Goal: Book appointment/travel/reservation

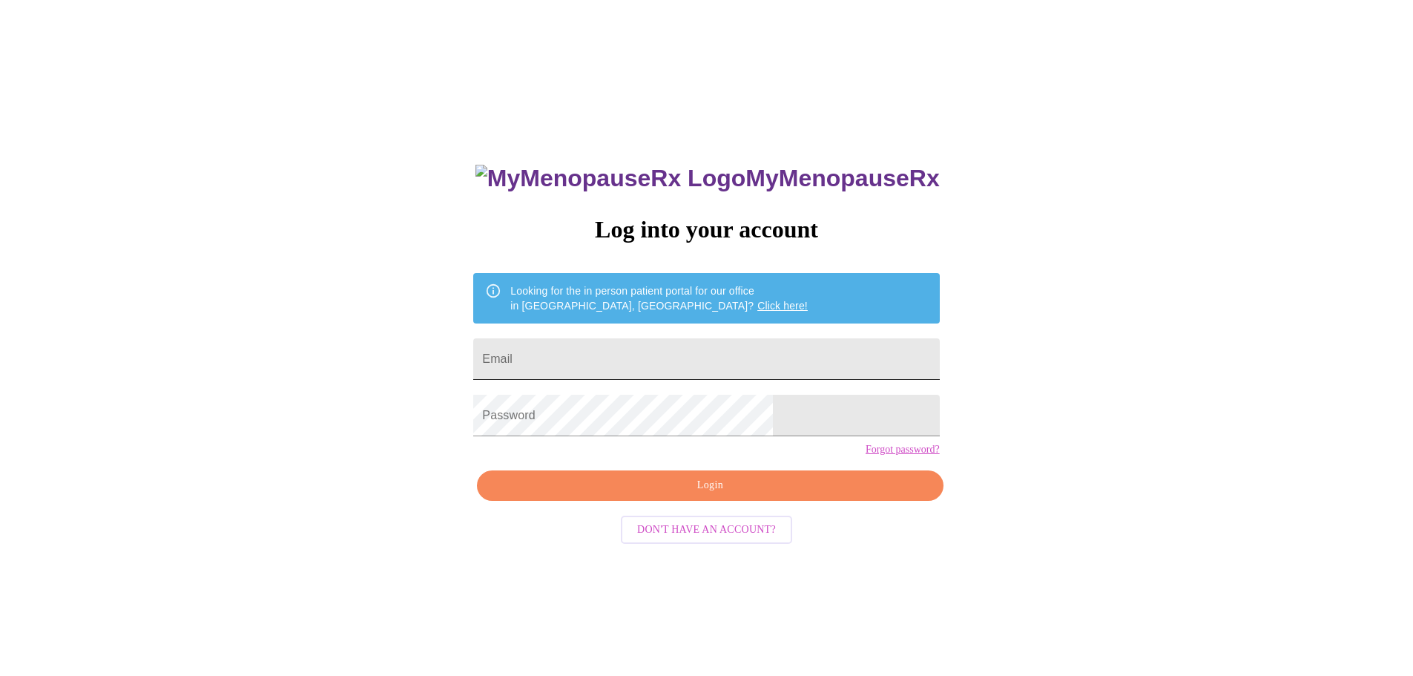
click at [631, 360] on input "Email" at bounding box center [706, 359] width 466 height 42
type input "mecorcoran0901@gmail.com"
click at [640, 498] on button "Login" at bounding box center [710, 485] width 466 height 30
click at [591, 495] on span "Login" at bounding box center [710, 485] width 432 height 19
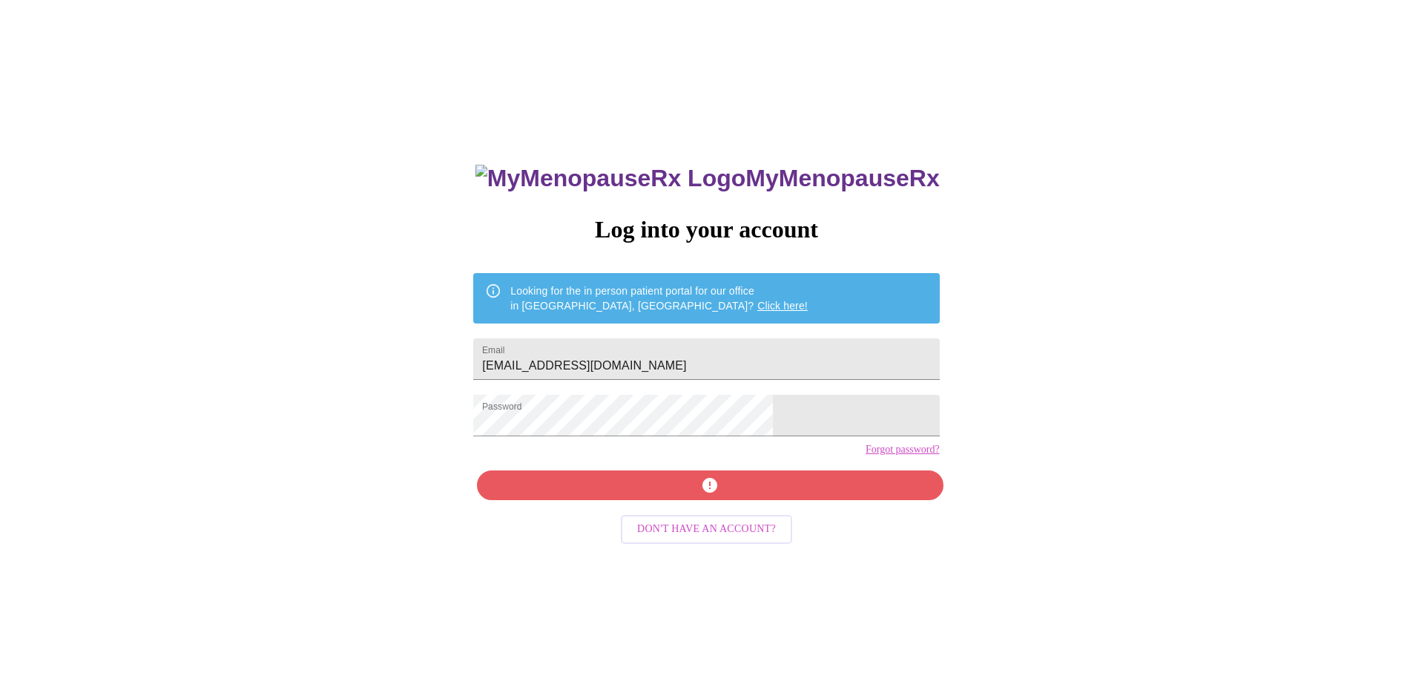
click at [728, 395] on form "Password" at bounding box center [706, 415] width 466 height 56
click at [719, 354] on input "mecorcoran0901@gmail.com" at bounding box center [706, 359] width 466 height 42
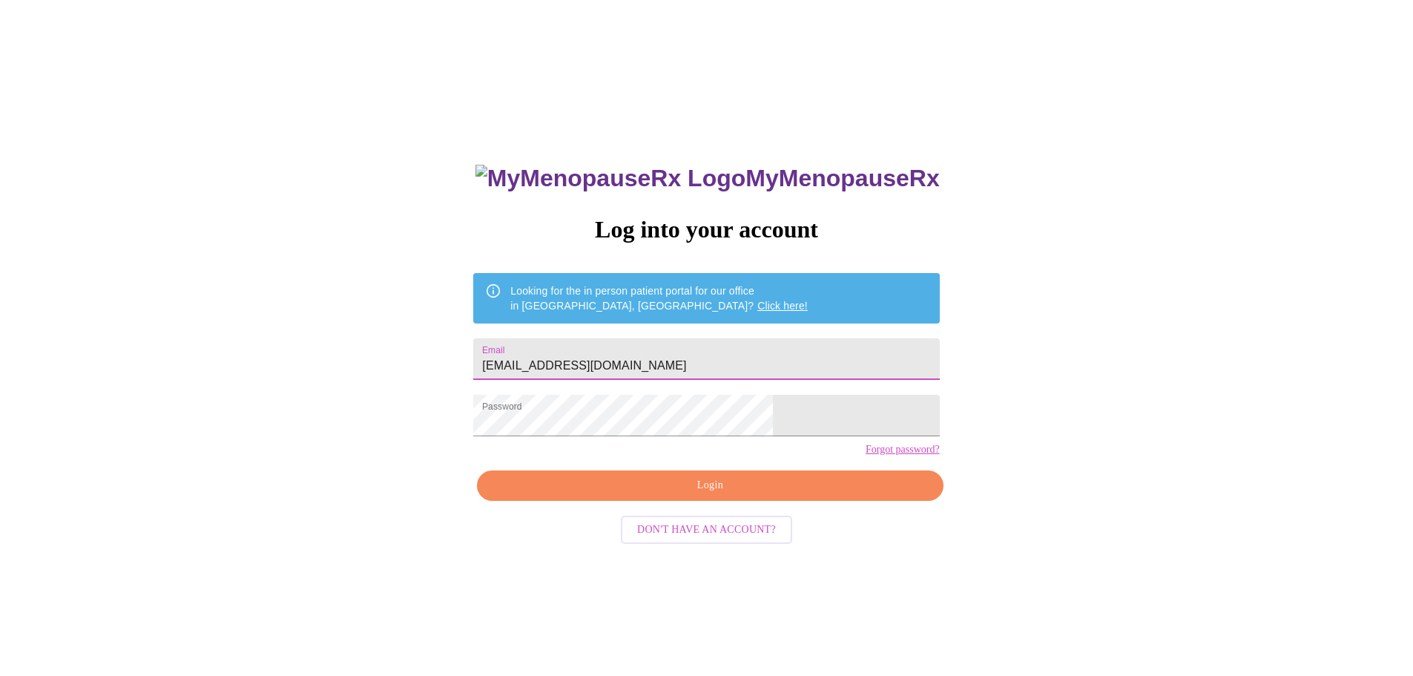
click at [719, 354] on input "mecorcoran0901@gmail.com" at bounding box center [706, 359] width 466 height 42
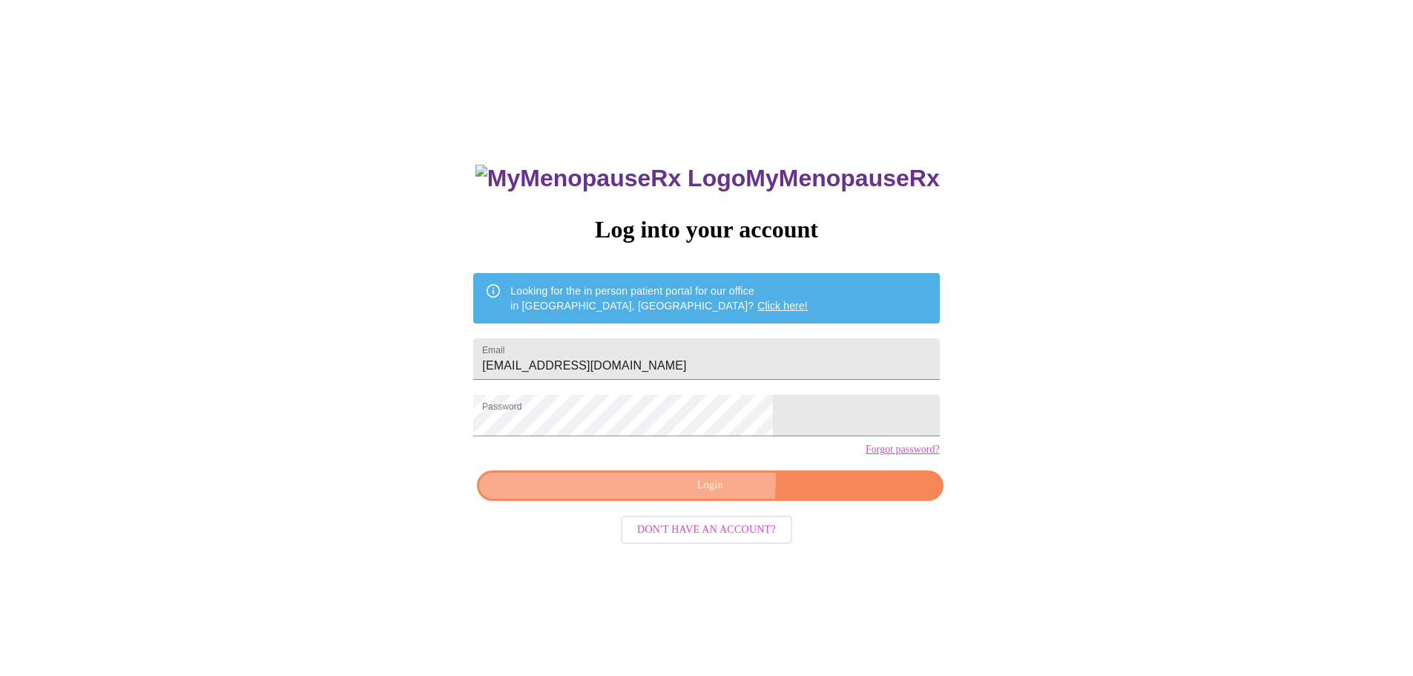
click at [687, 495] on span "Login" at bounding box center [710, 485] width 432 height 19
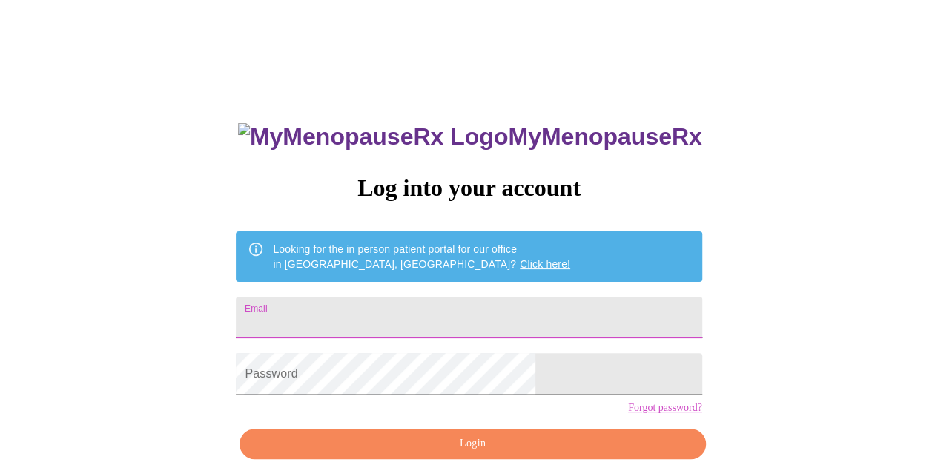
click at [505, 311] on input "Email" at bounding box center [469, 318] width 466 height 42
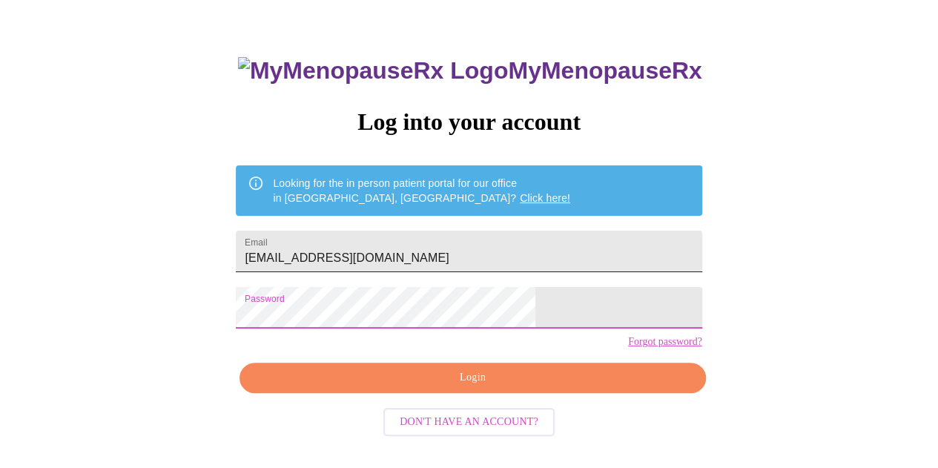
scroll to position [65, 0]
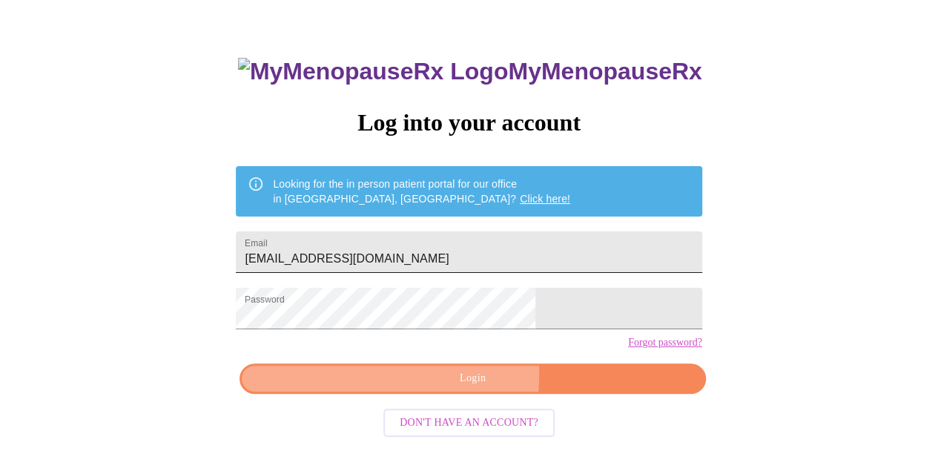
click at [397, 388] on span "Login" at bounding box center [473, 378] width 432 height 19
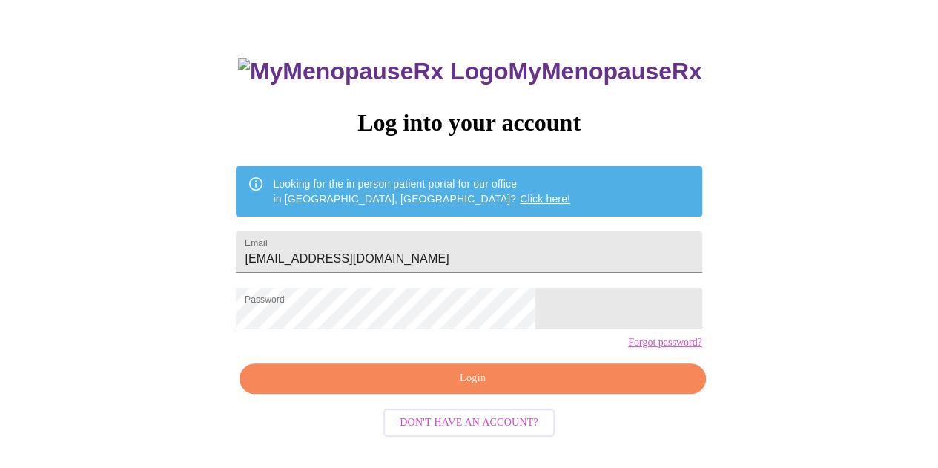
click at [885, 230] on div "MyMenopauseRx Log into your account Looking for the in person patient portal fo…" at bounding box center [469, 221] width 926 height 561
click at [478, 237] on input "mecorcoran0901@gmail.com" at bounding box center [469, 252] width 466 height 42
paste input "mrxgyn"
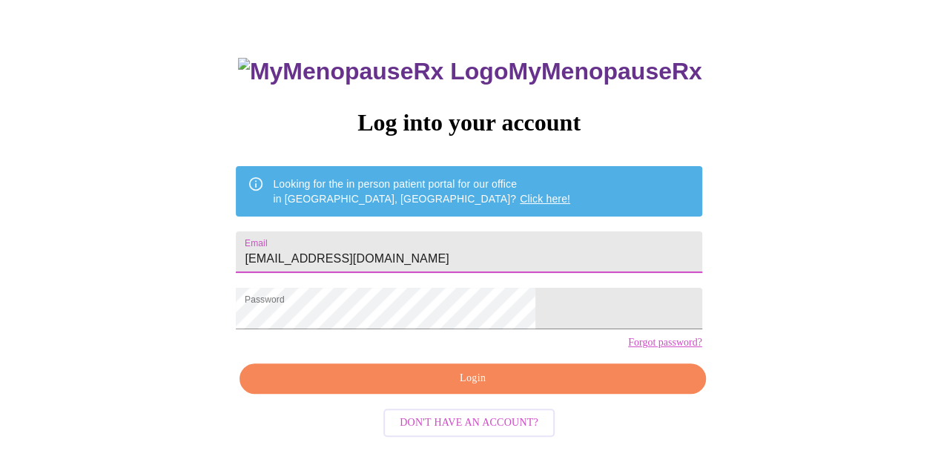
type input "mmrxgyn@gmail.com"
click at [381, 388] on span "Login" at bounding box center [473, 378] width 432 height 19
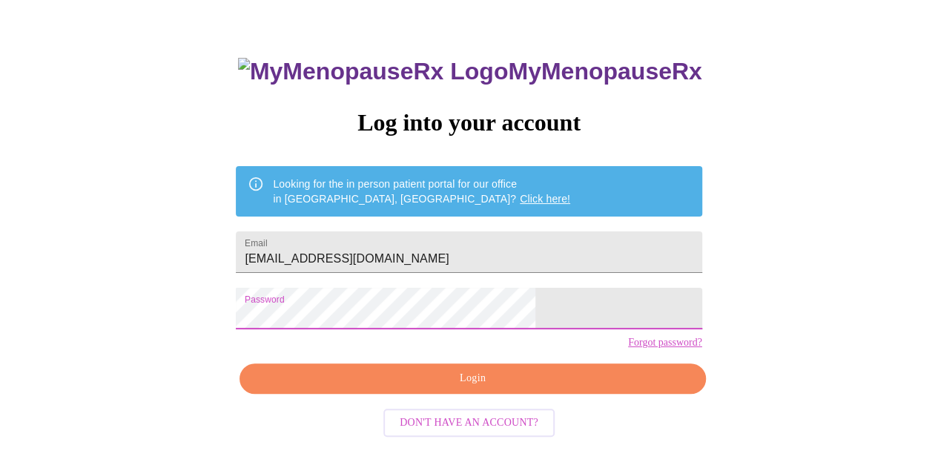
click at [363, 388] on span "Login" at bounding box center [473, 378] width 432 height 19
click at [350, 388] on span "Login" at bounding box center [473, 378] width 432 height 19
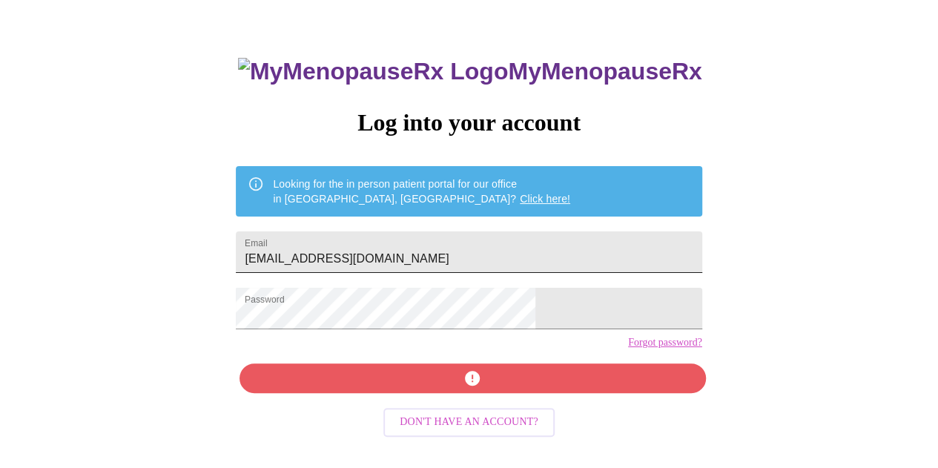
click at [398, 251] on input "mmrxgyn@gmail.com" at bounding box center [469, 252] width 466 height 42
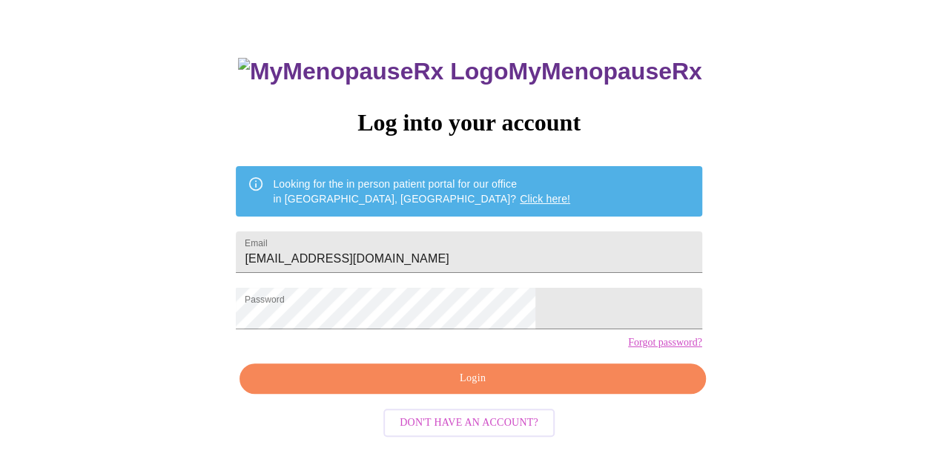
click at [878, 272] on div "MyMenopauseRx Log into your account Looking for the in person patient portal fo…" at bounding box center [469, 221] width 926 height 561
click at [459, 257] on input "mmrxgyn@gmail.com" at bounding box center [469, 252] width 466 height 42
click at [331, 254] on input "mmrxgyn@gmail.com" at bounding box center [469, 252] width 466 height 42
click at [350, 388] on span "Login" at bounding box center [473, 378] width 432 height 19
click at [317, 365] on div "MyMenopauseRx Log into your account Looking for the in person patient portal fo…" at bounding box center [468, 268] width 495 height 468
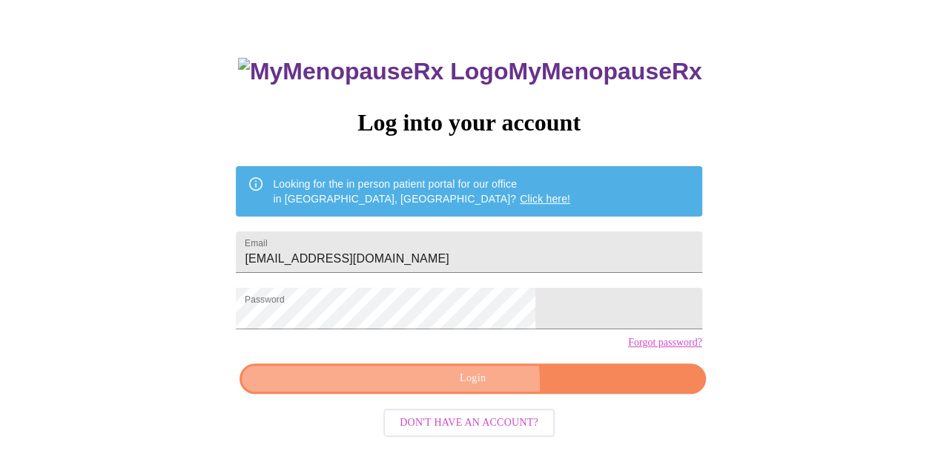
click at [413, 388] on span "Login" at bounding box center [473, 378] width 432 height 19
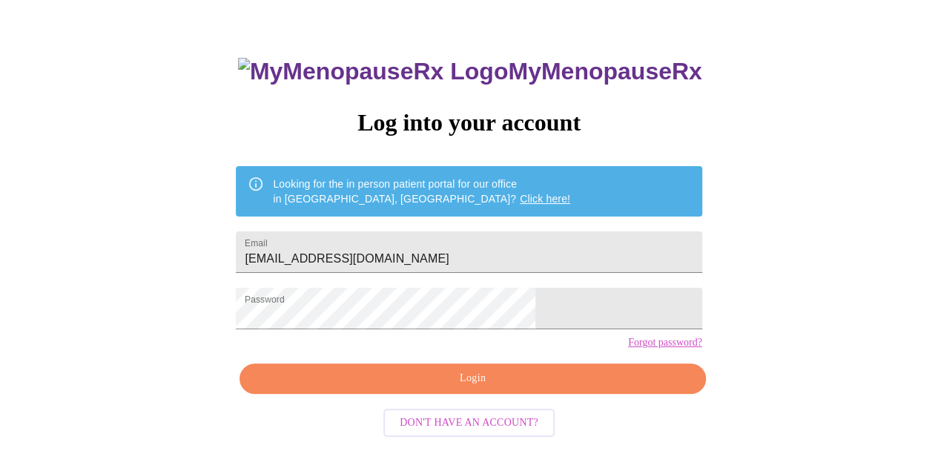
click at [67, 290] on div "MyMenopauseRx Log into your account Looking for the in person patient portal fo…" at bounding box center [469, 221] width 926 height 561
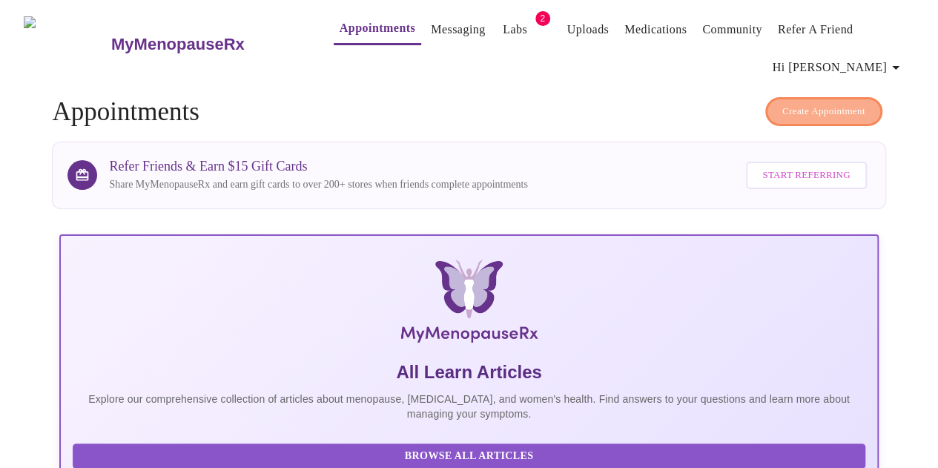
click at [837, 103] on span "Create Appointment" at bounding box center [823, 111] width 83 height 17
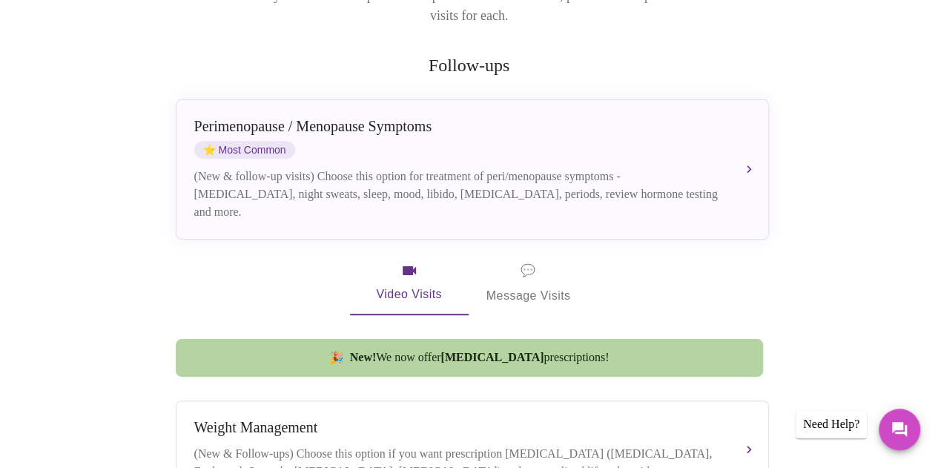
scroll to position [264, 0]
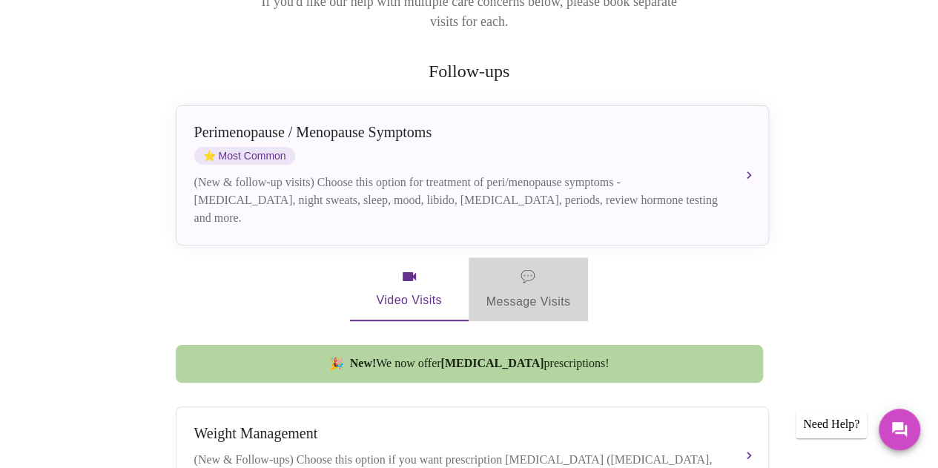
click at [524, 266] on span "💬" at bounding box center [528, 276] width 15 height 21
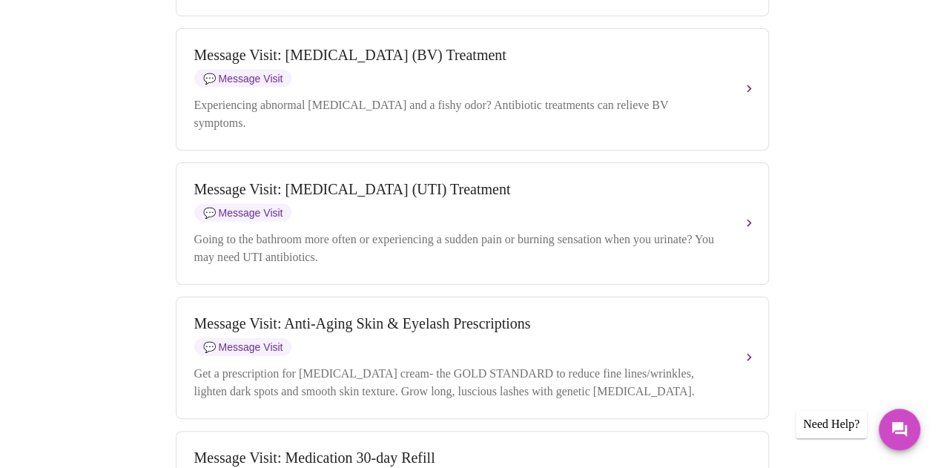
scroll to position [1577, 0]
